Goal: Information Seeking & Learning: Learn about a topic

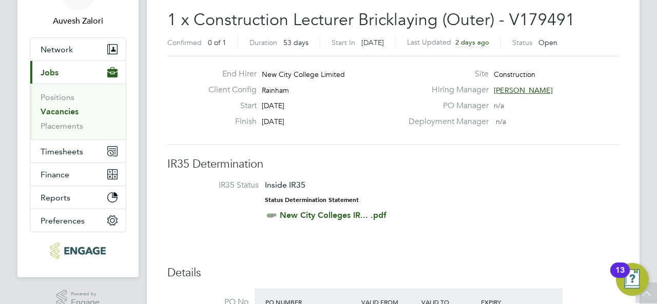
click at [66, 110] on link "Vacancies" at bounding box center [60, 112] width 38 height 10
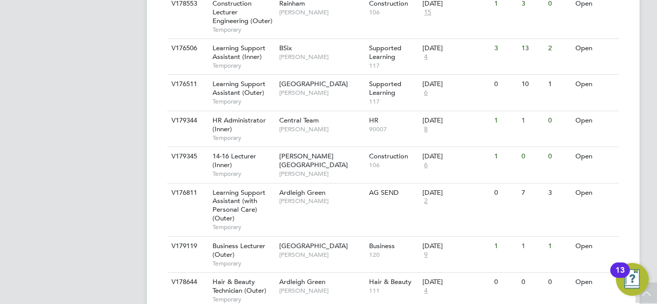
scroll to position [848, 0]
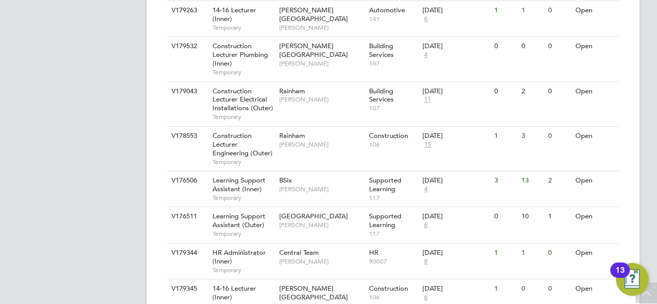
scroll to position [459, 0]
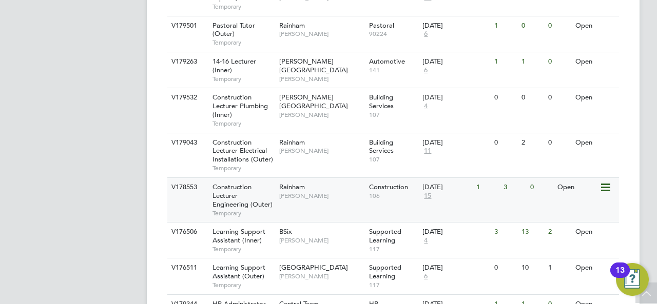
click at [232, 193] on span "Construction Lecturer Engineering (Outer)" at bounding box center [242, 196] width 60 height 26
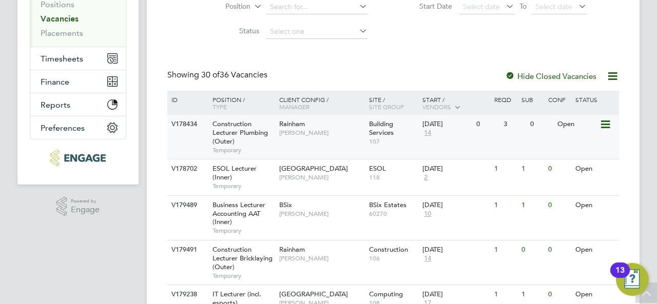
scroll to position [205, 0]
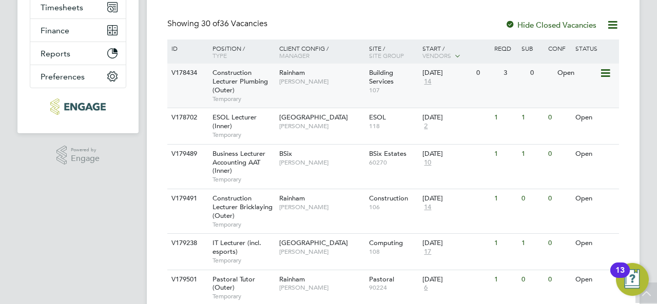
click at [239, 86] on div "Construction Lecturer Plumbing (Outer) Temporary" at bounding box center [241, 86] width 72 height 44
click at [229, 207] on span "Construction Lecturer Bricklaying (Outer)" at bounding box center [242, 207] width 60 height 26
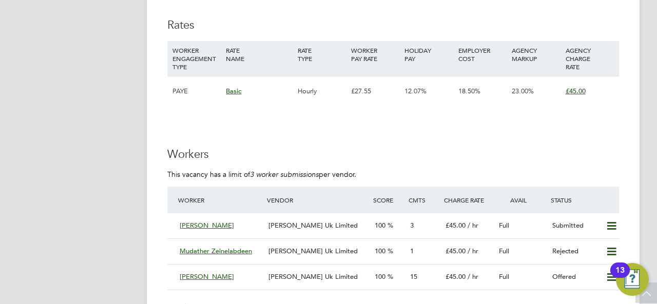
scroll to position [1795, 0]
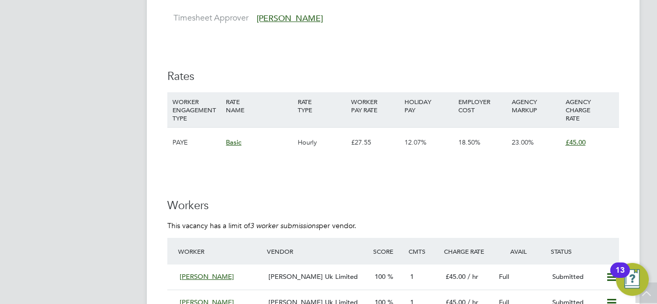
scroll to position [1795, 0]
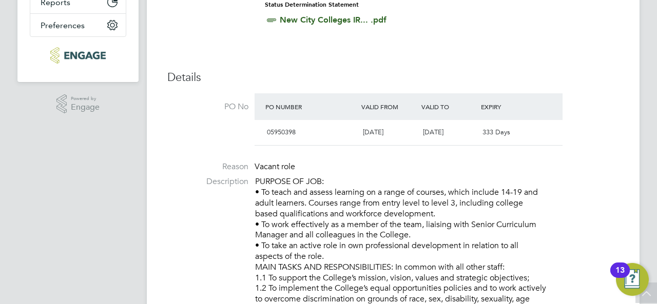
scroll to position [308, 0]
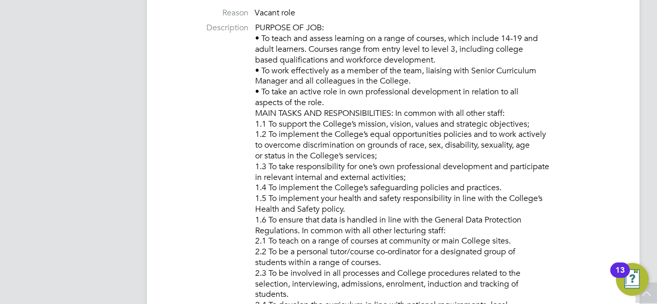
scroll to position [462, 0]
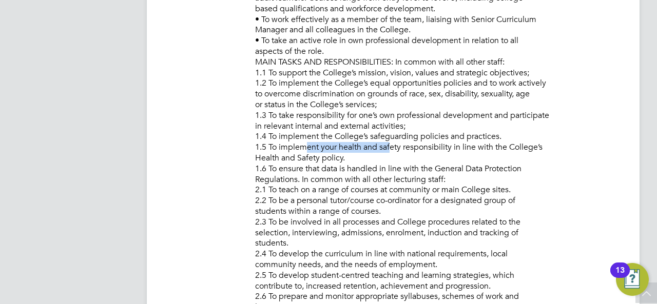
drag, startPoint x: 296, startPoint y: 145, endPoint x: 383, endPoint y: 147, distance: 86.7
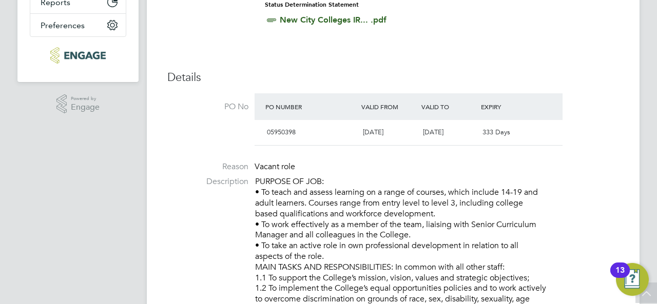
scroll to position [0, 0]
